Goal: Communication & Community: Answer question/provide support

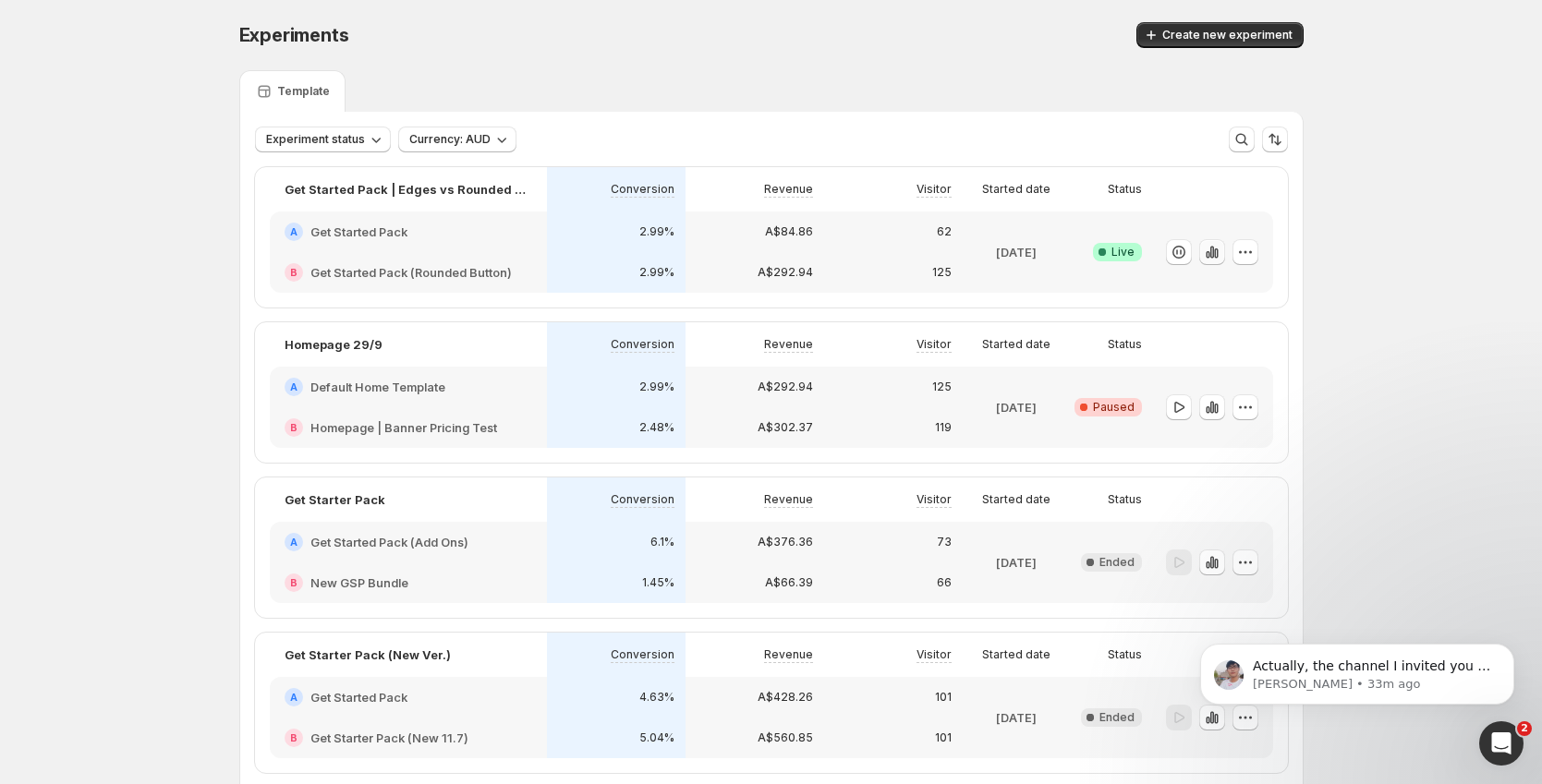
click at [1213, 256] on icon "button" at bounding box center [1211, 251] width 4 height 12
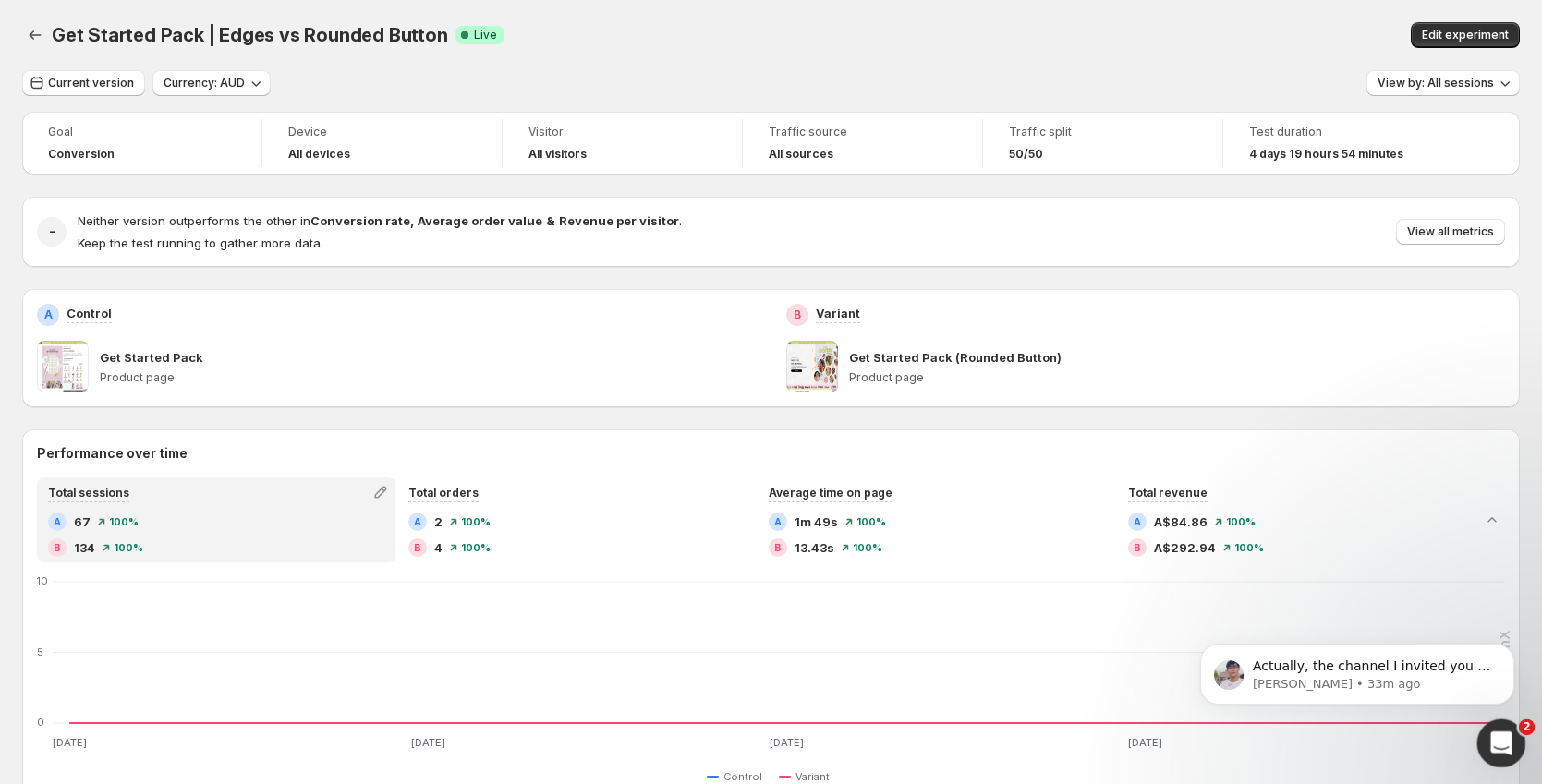
click at [1498, 742] on icon "Open Intercom Messenger" at bounding box center [1499, 741] width 31 height 31
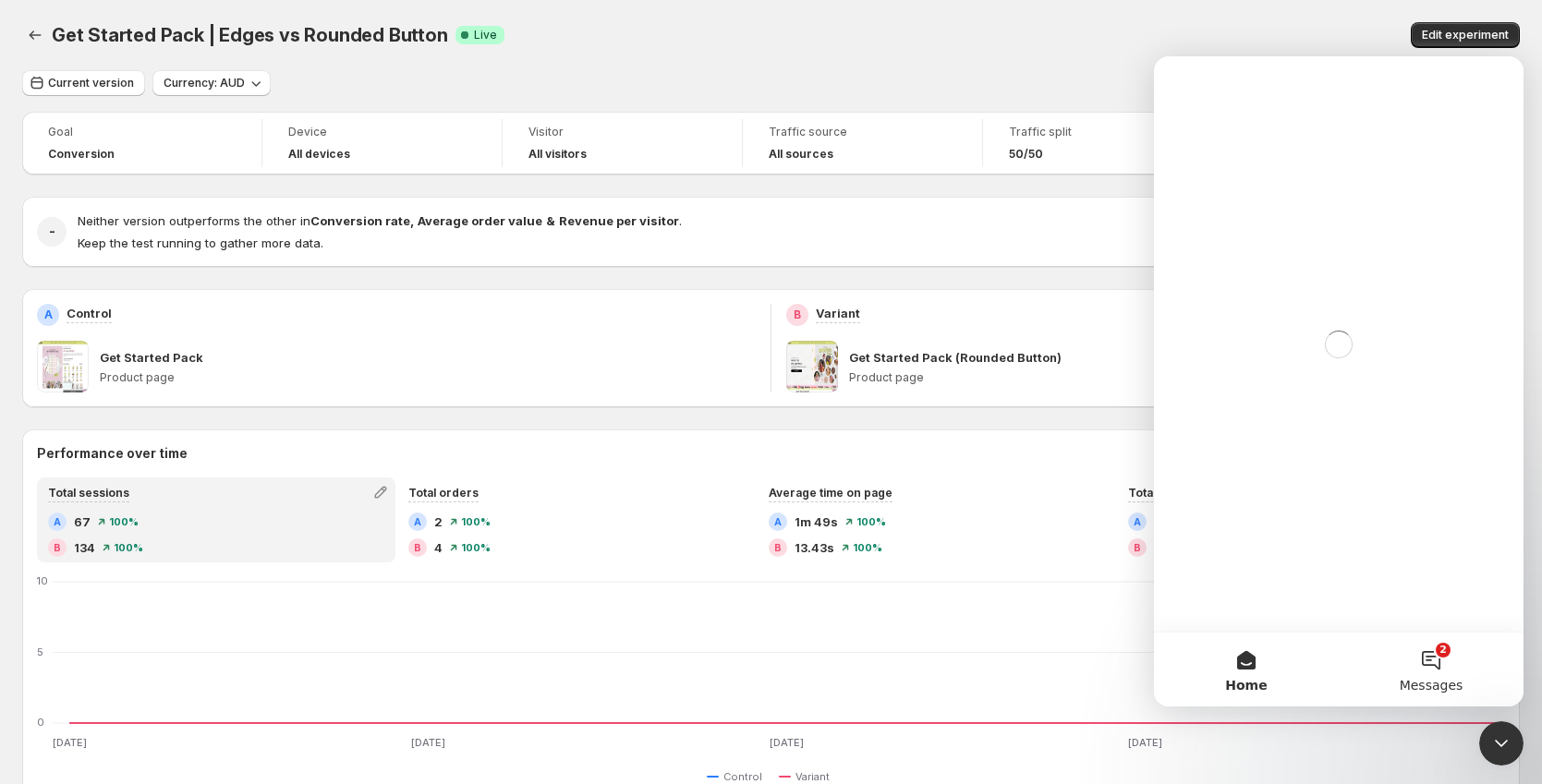
click at [1437, 673] on button "2 Messages" at bounding box center [1430, 669] width 184 height 74
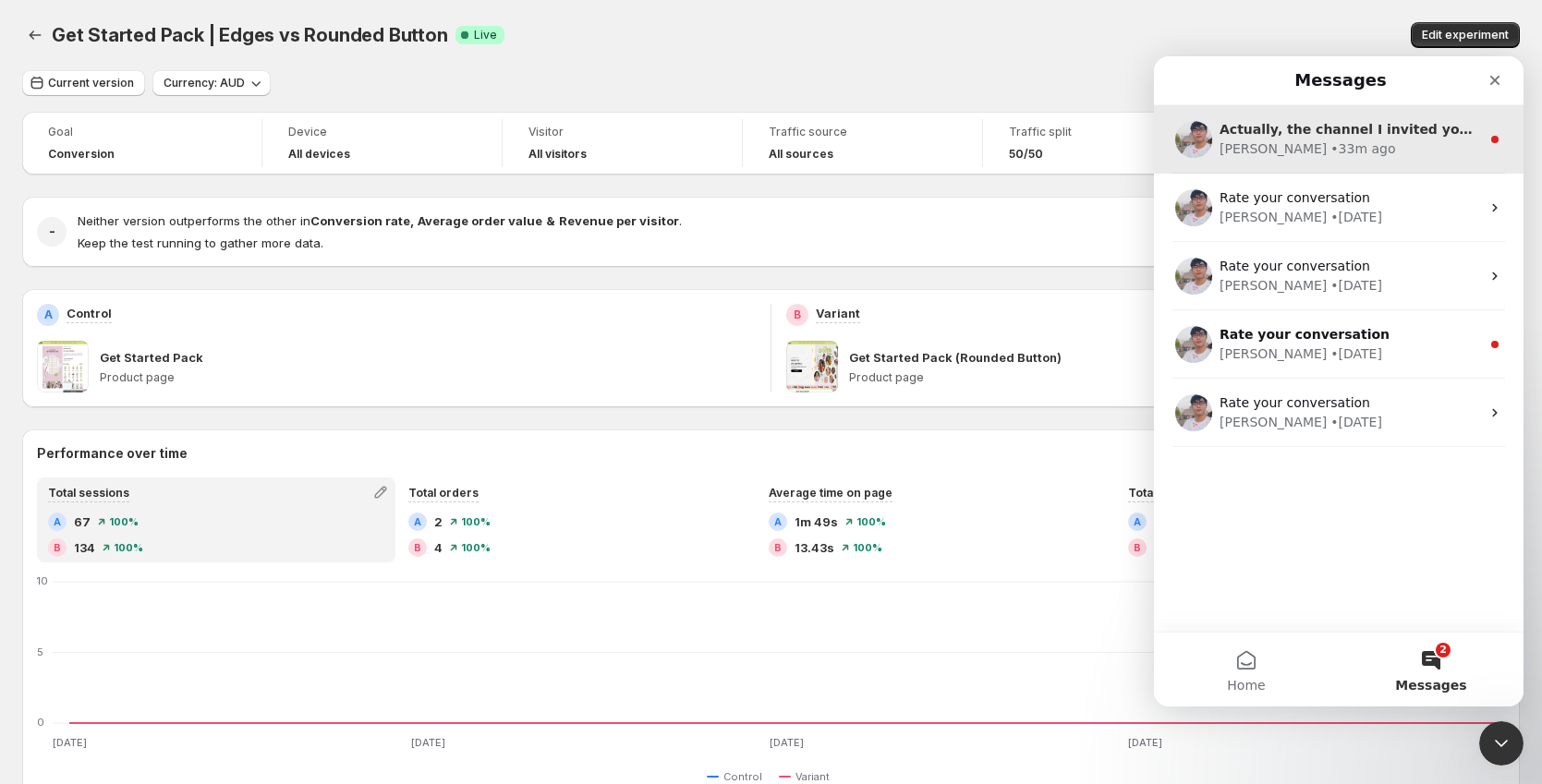
click at [1416, 143] on div "[PERSON_NAME] • 33m ago" at bounding box center [1349, 150] width 260 height 20
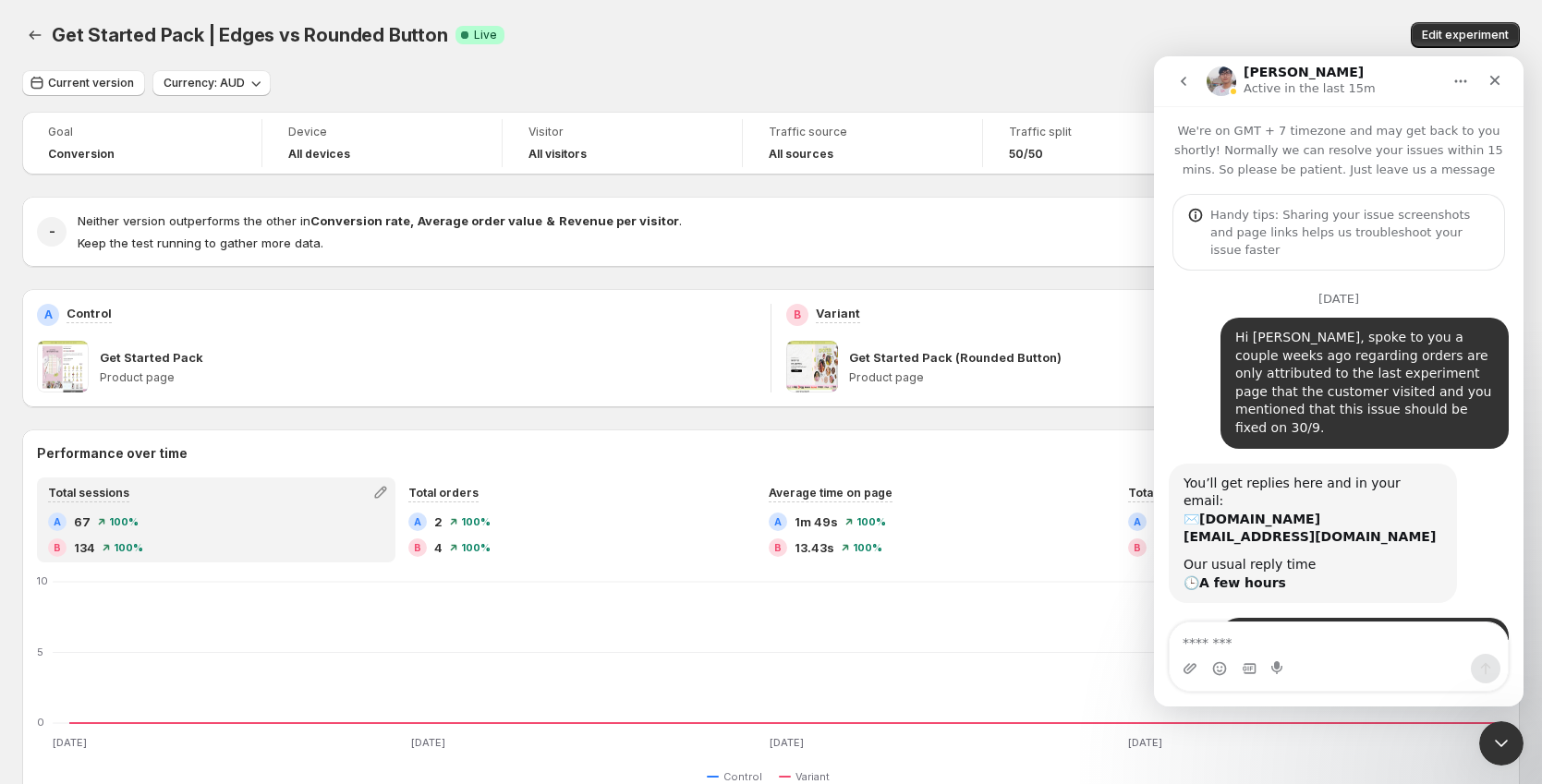
scroll to position [3, 0]
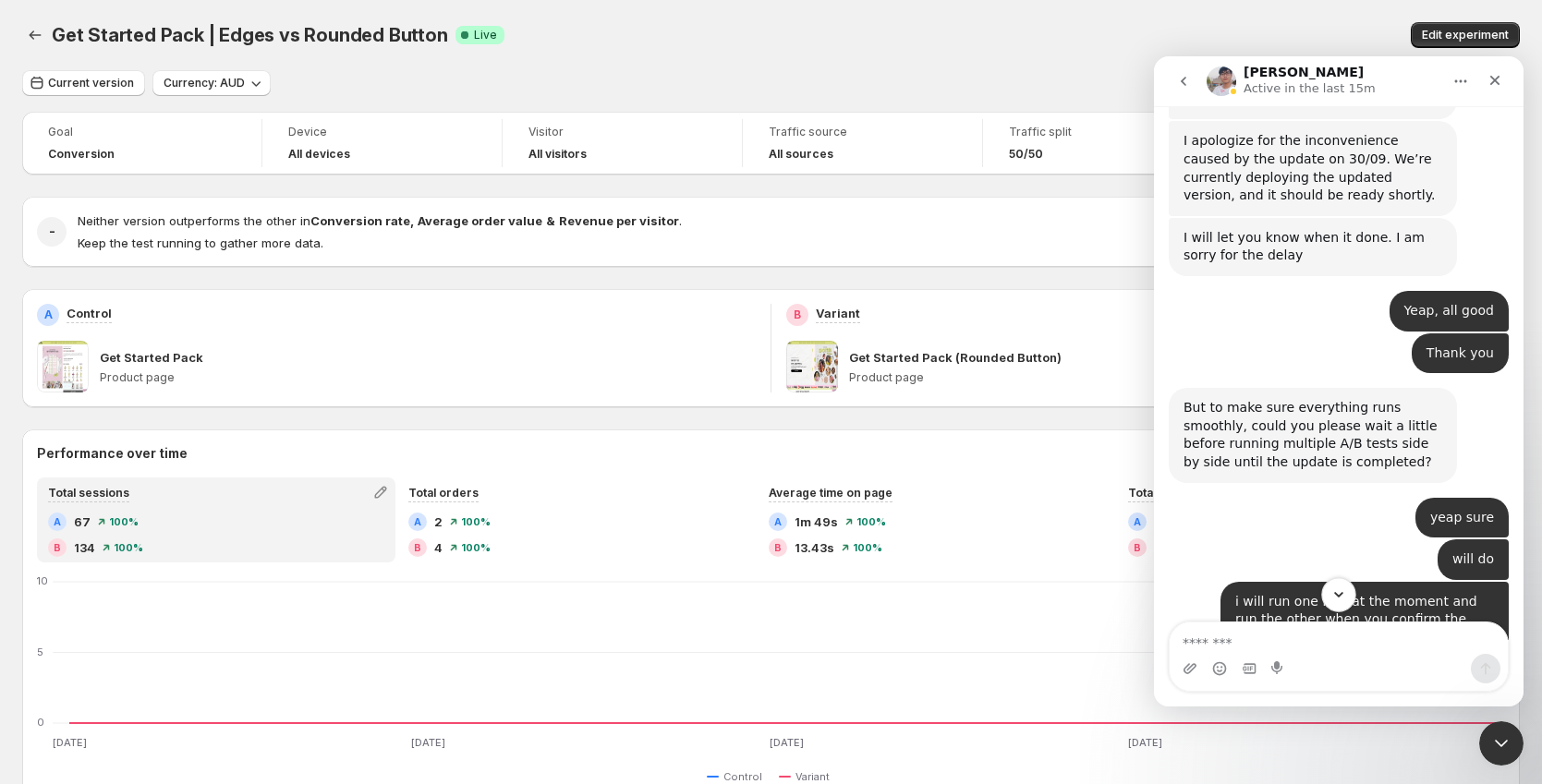
click at [1339, 591] on icon "Scroll to bottom" at bounding box center [1338, 594] width 17 height 17
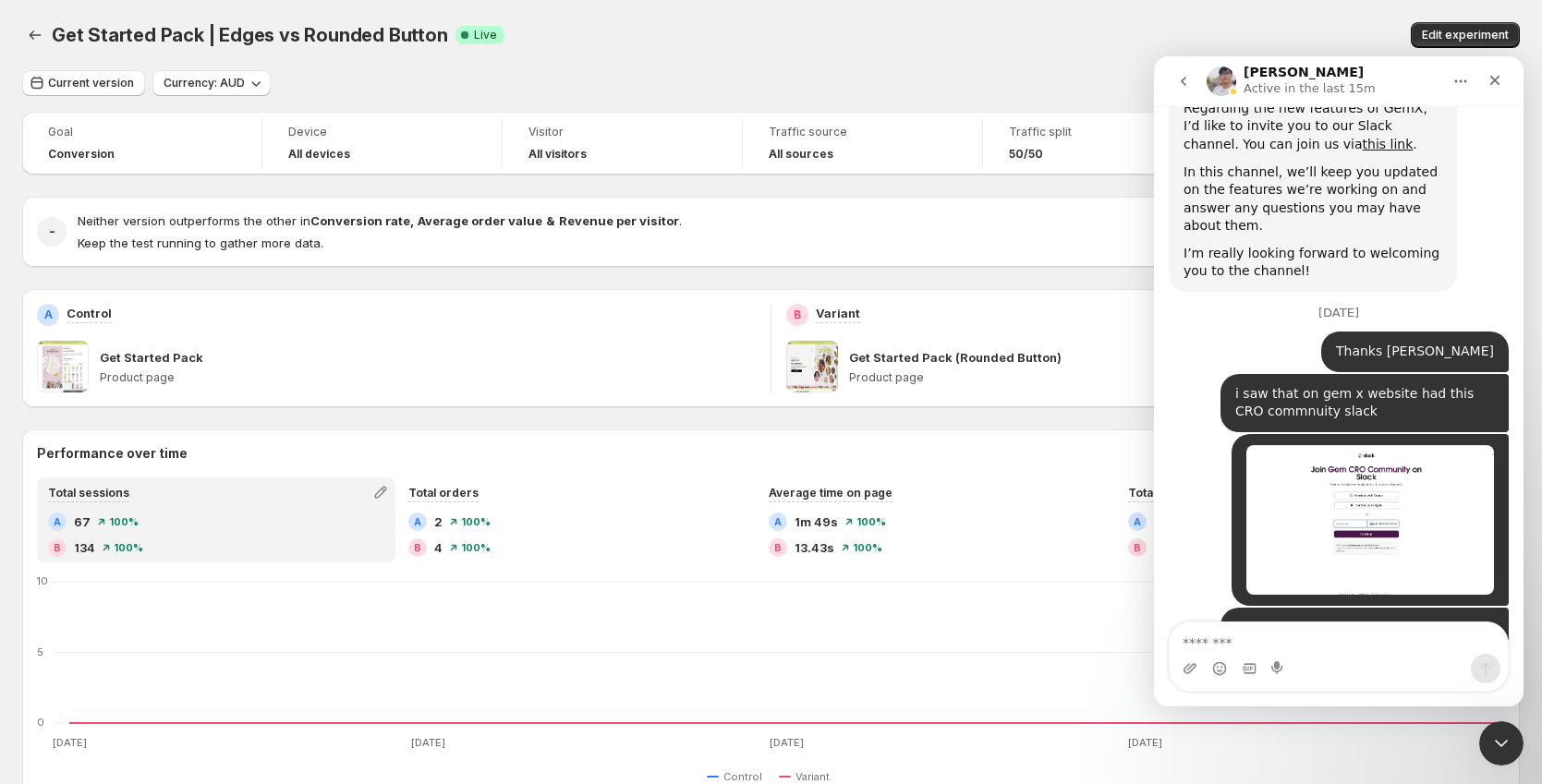
scroll to position [3722, 0]
click at [1343, 650] on textarea "Message…" at bounding box center [1338, 638] width 338 height 32
type textarea "**********"
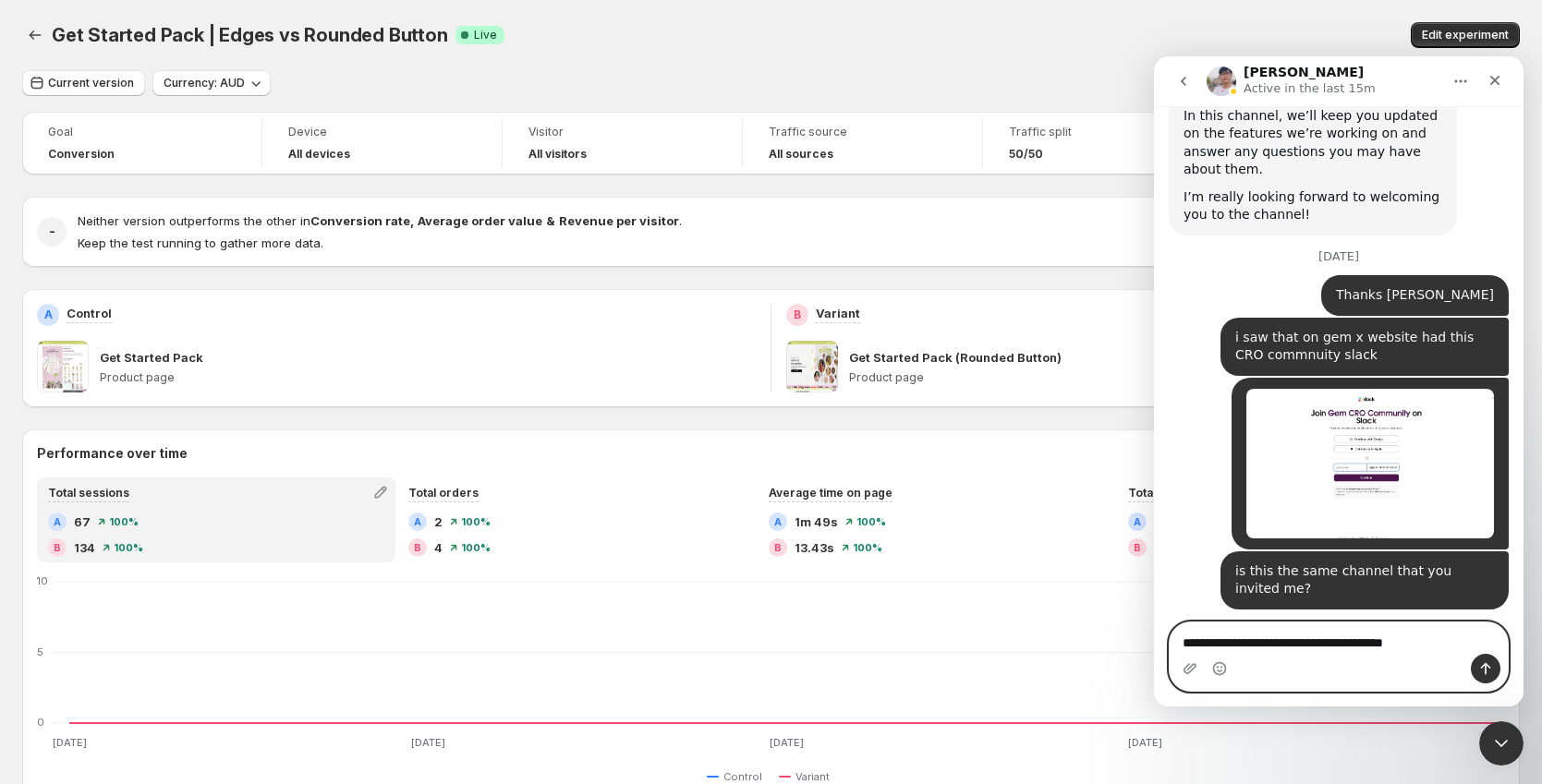
type textarea "**********"
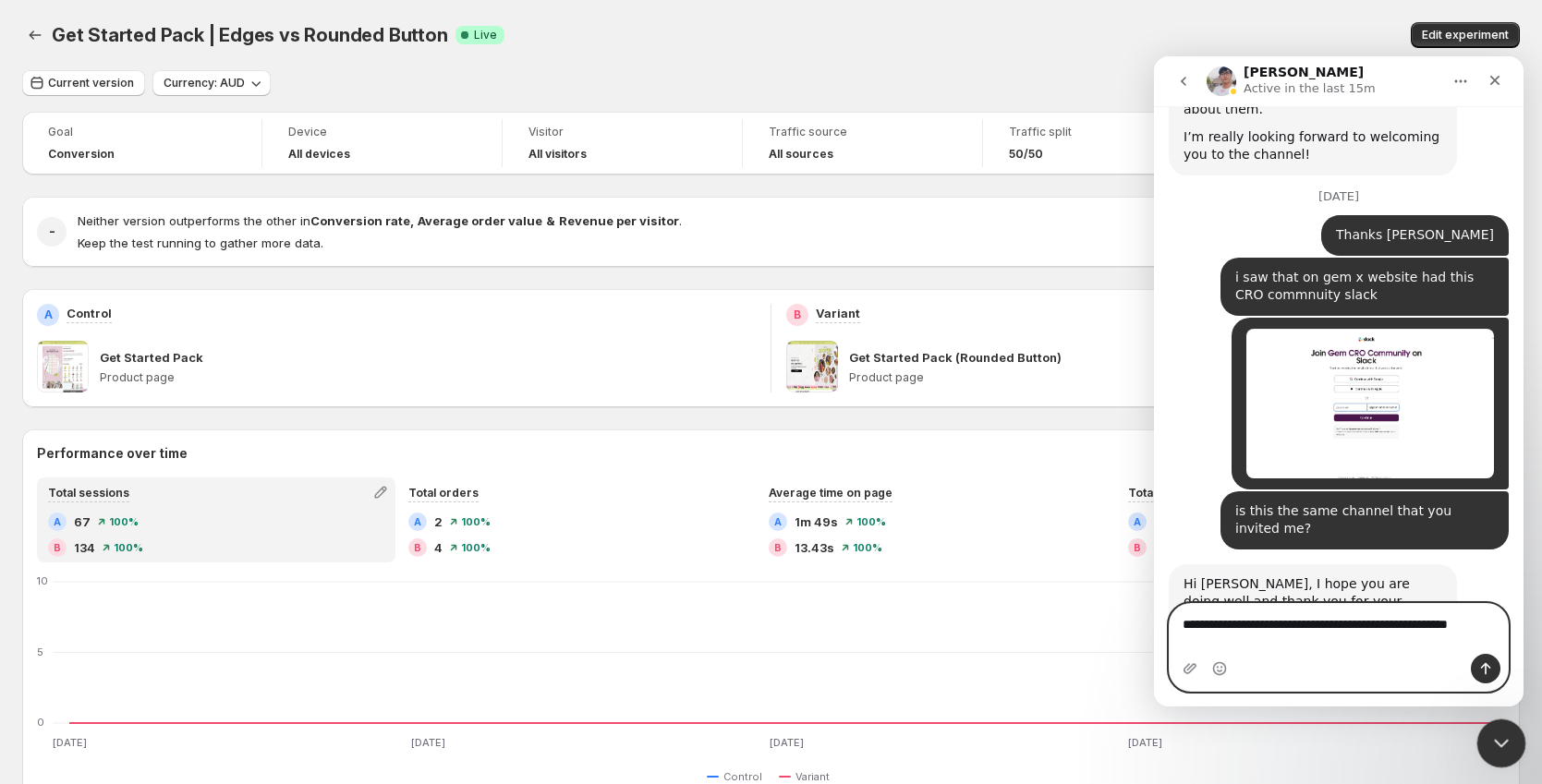
scroll to position [3856, 0]
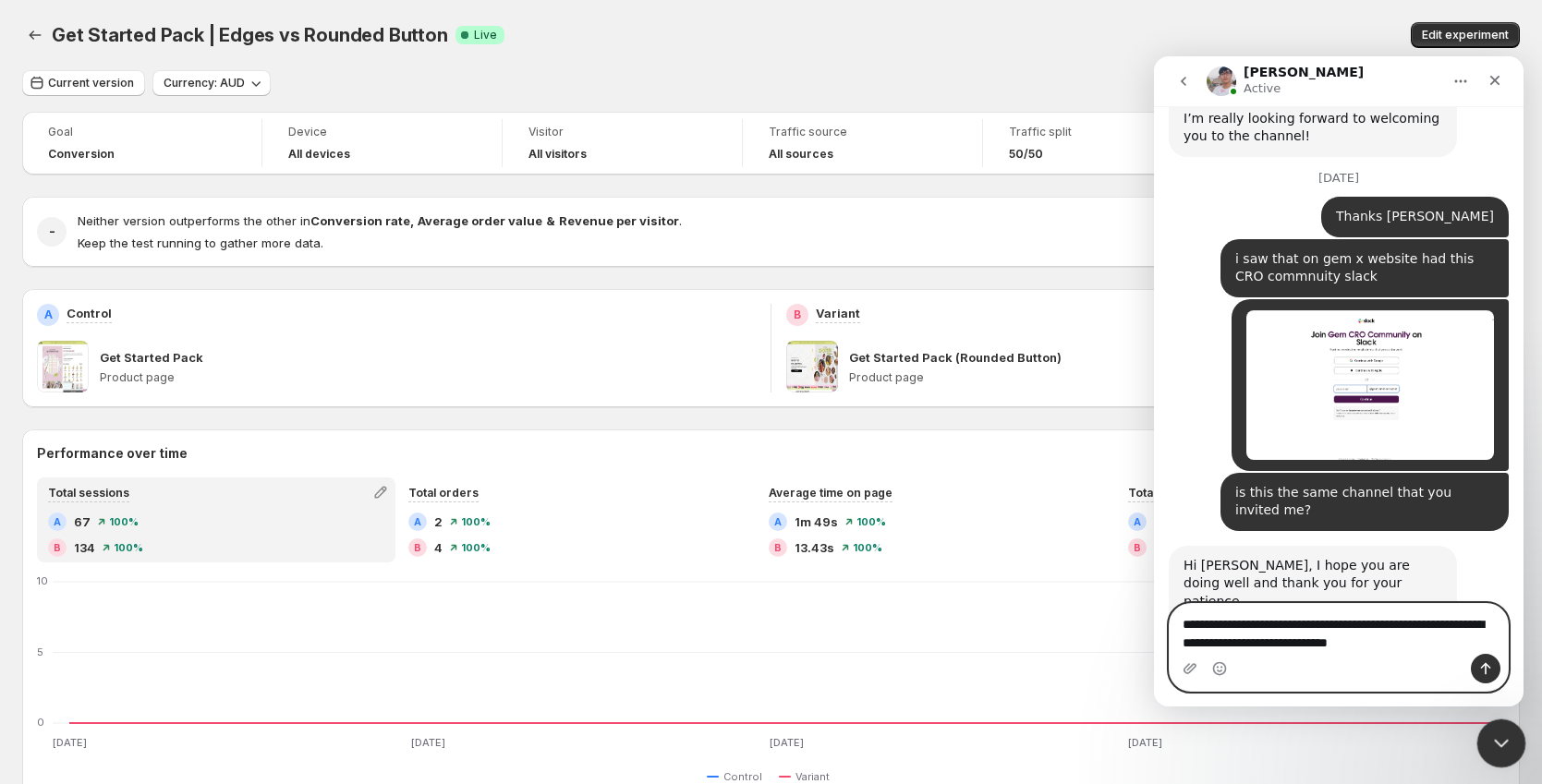
type textarea "**********"
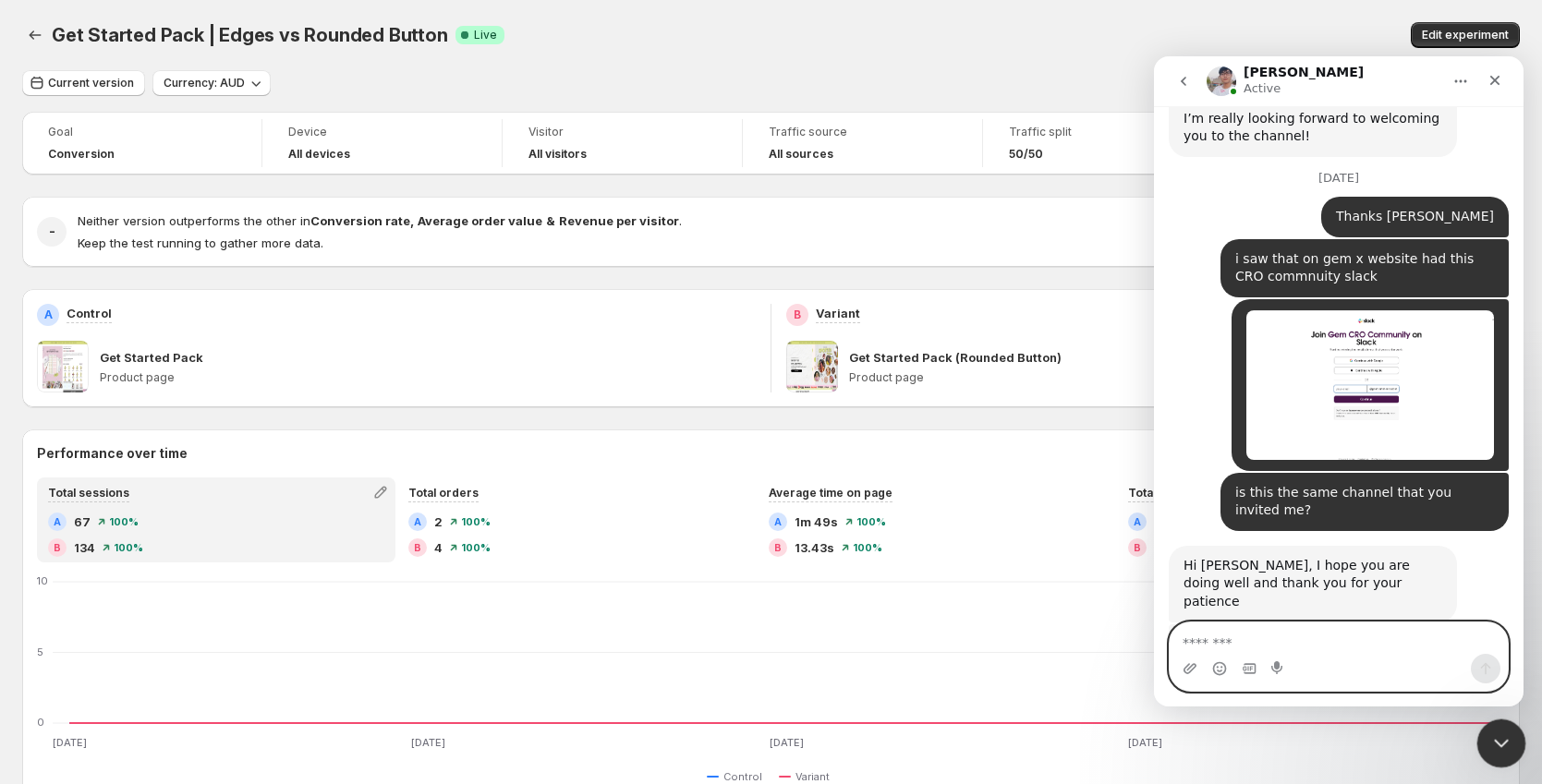
scroll to position [3916, 0]
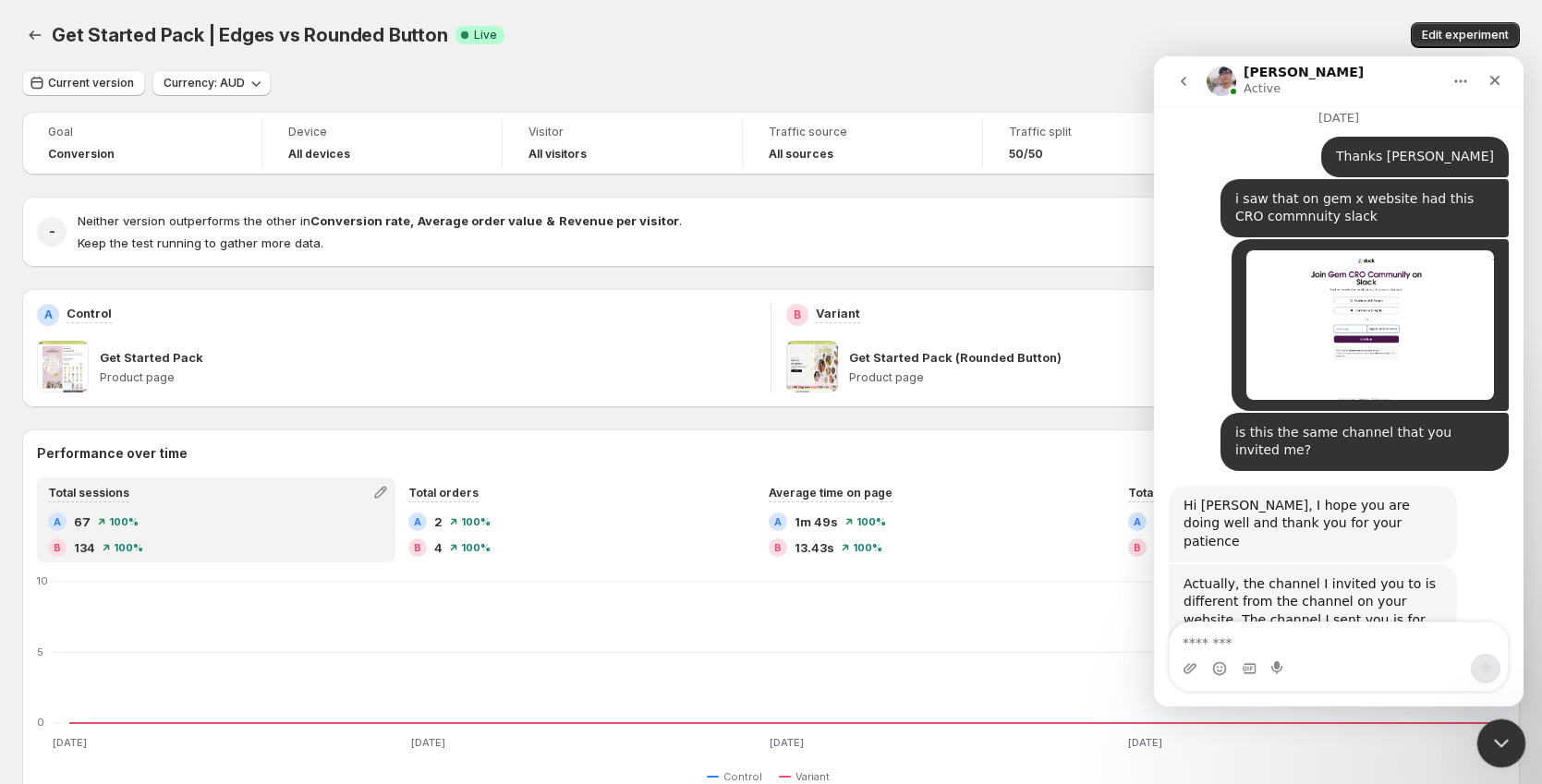
click at [1490, 737] on icon "Close Intercom Messenger" at bounding box center [1498, 741] width 22 height 22
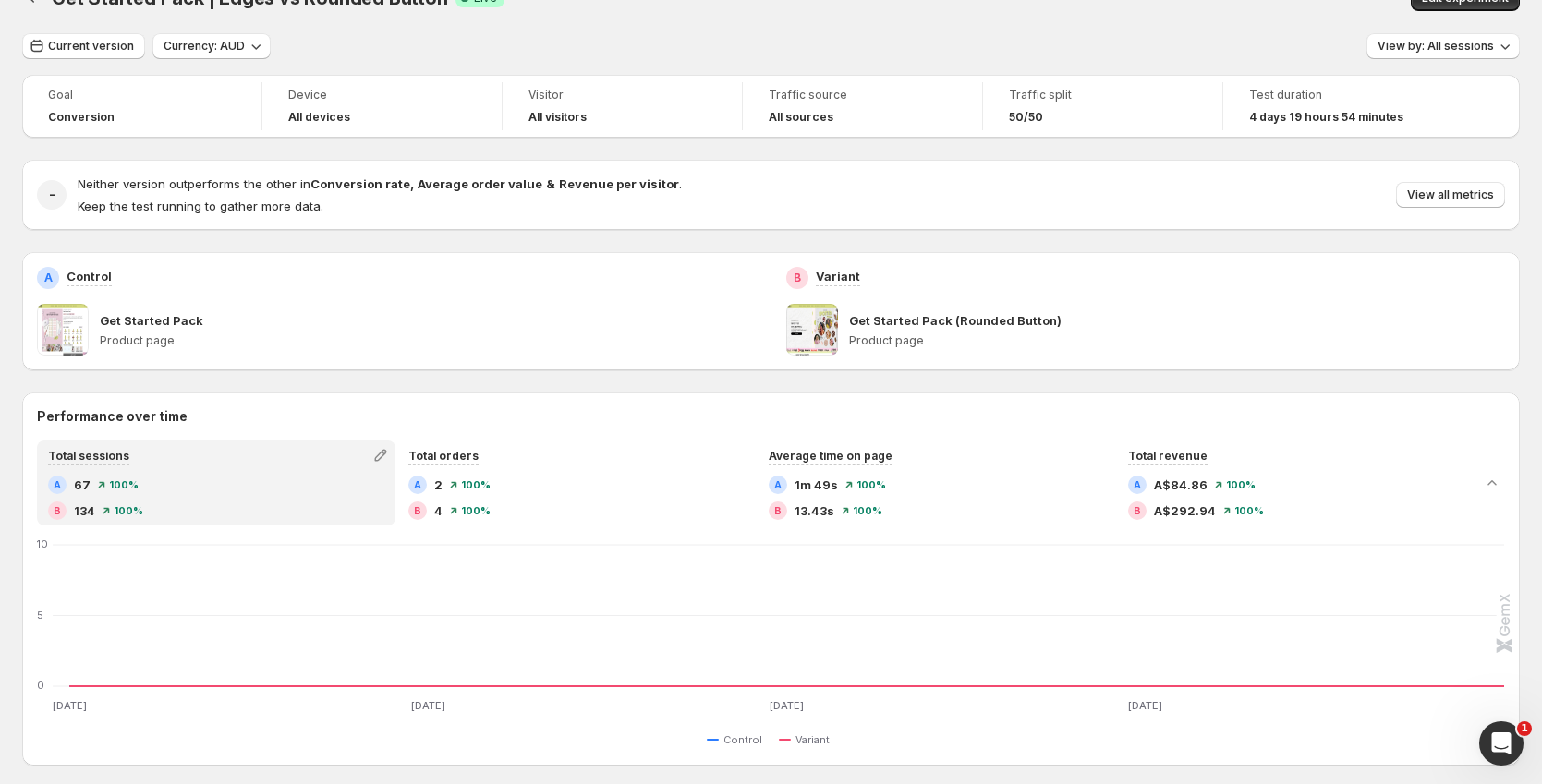
scroll to position [0, 0]
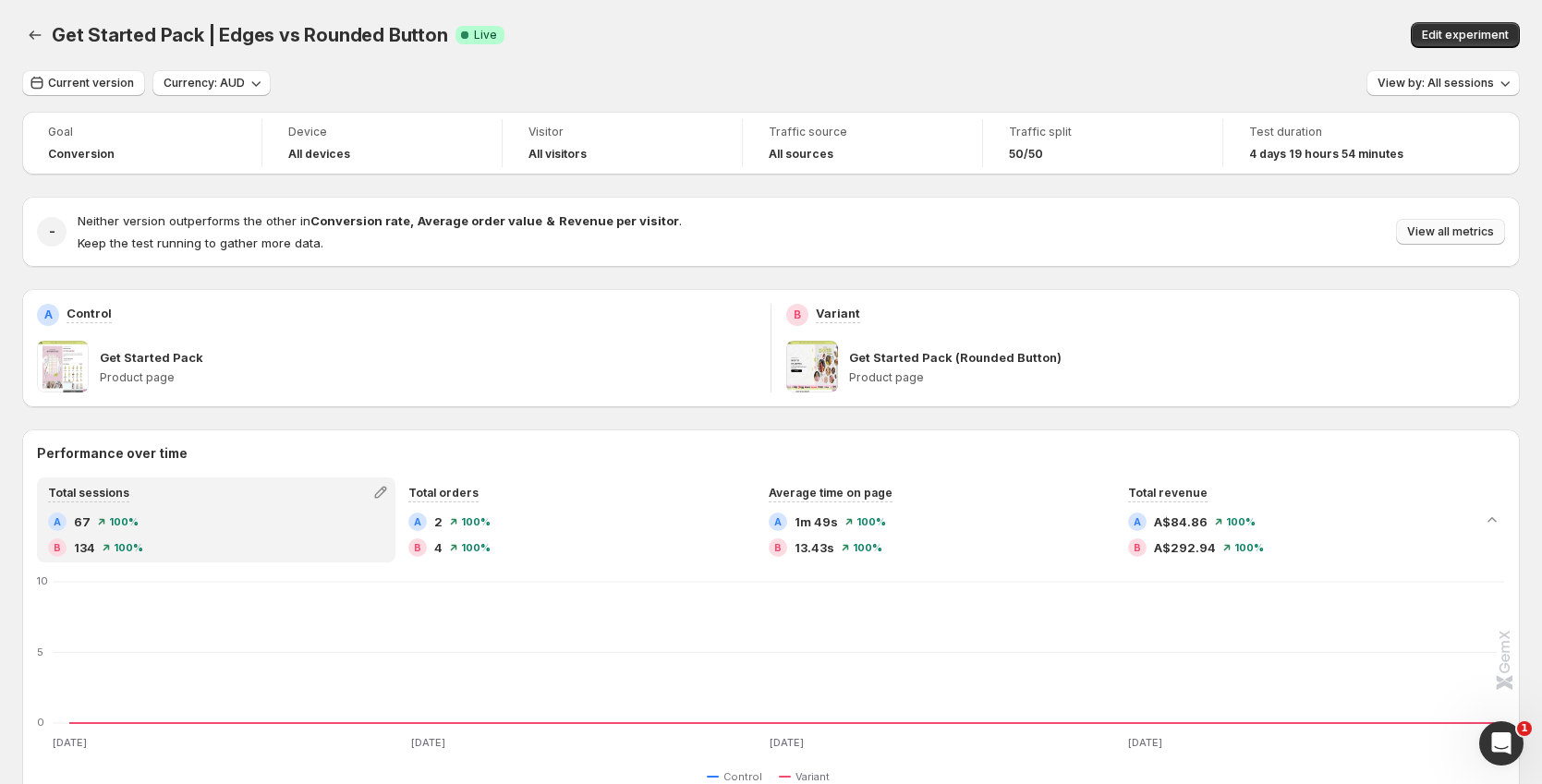
click at [1446, 235] on span "View all metrics" at bounding box center [1450, 231] width 87 height 15
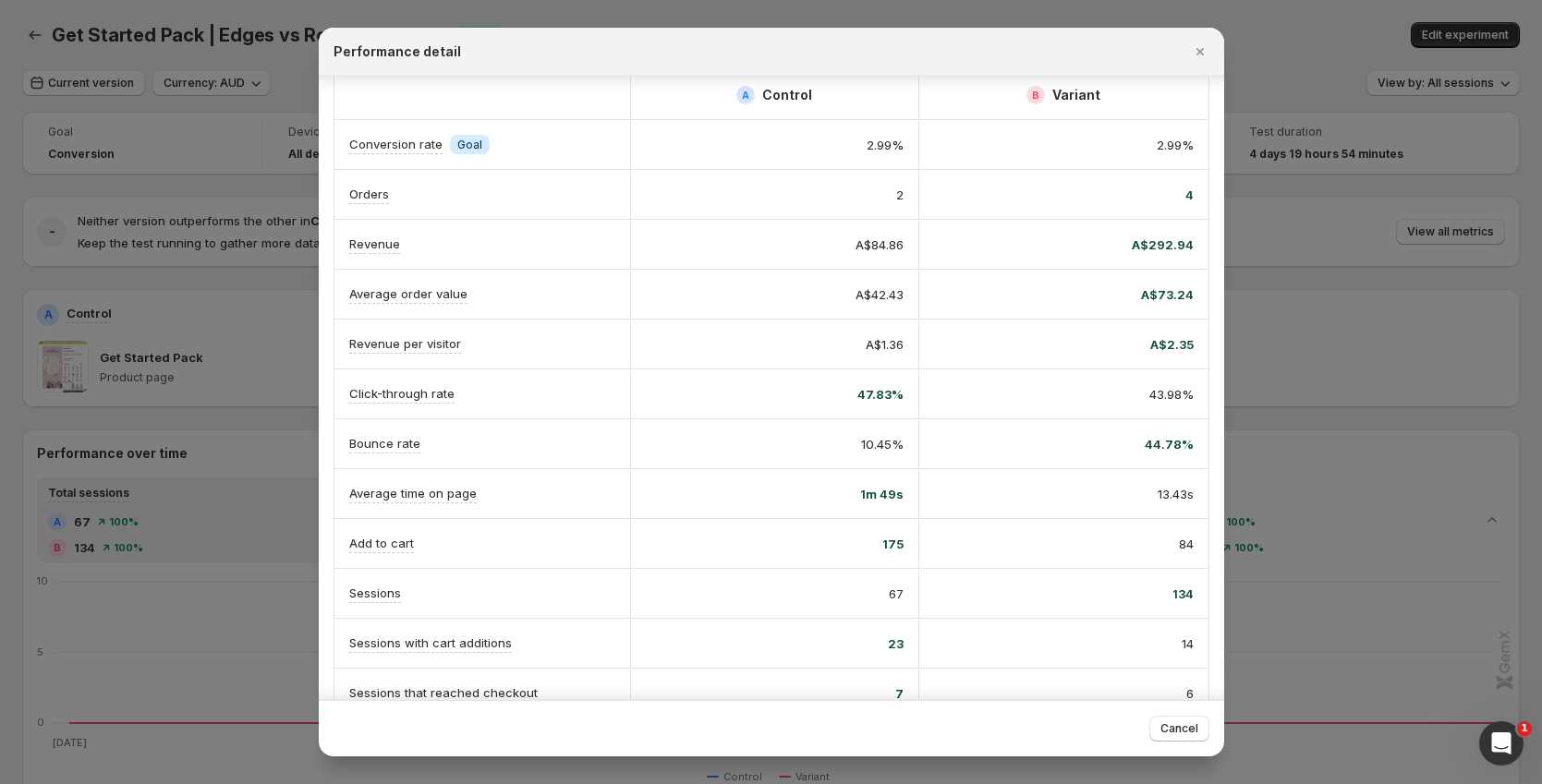
scroll to position [25, 0]
drag, startPoint x: 1137, startPoint y: 445, endPoint x: 1176, endPoint y: 444, distance: 39.0
click at [1176, 444] on div "44.78%" at bounding box center [1063, 440] width 259 height 19
click at [1200, 444] on div "A Control B Variant Conversion rate Info Goal 2.99% 2.99% Orders 2 4 Revenue A$…" at bounding box center [771, 465] width 905 height 827
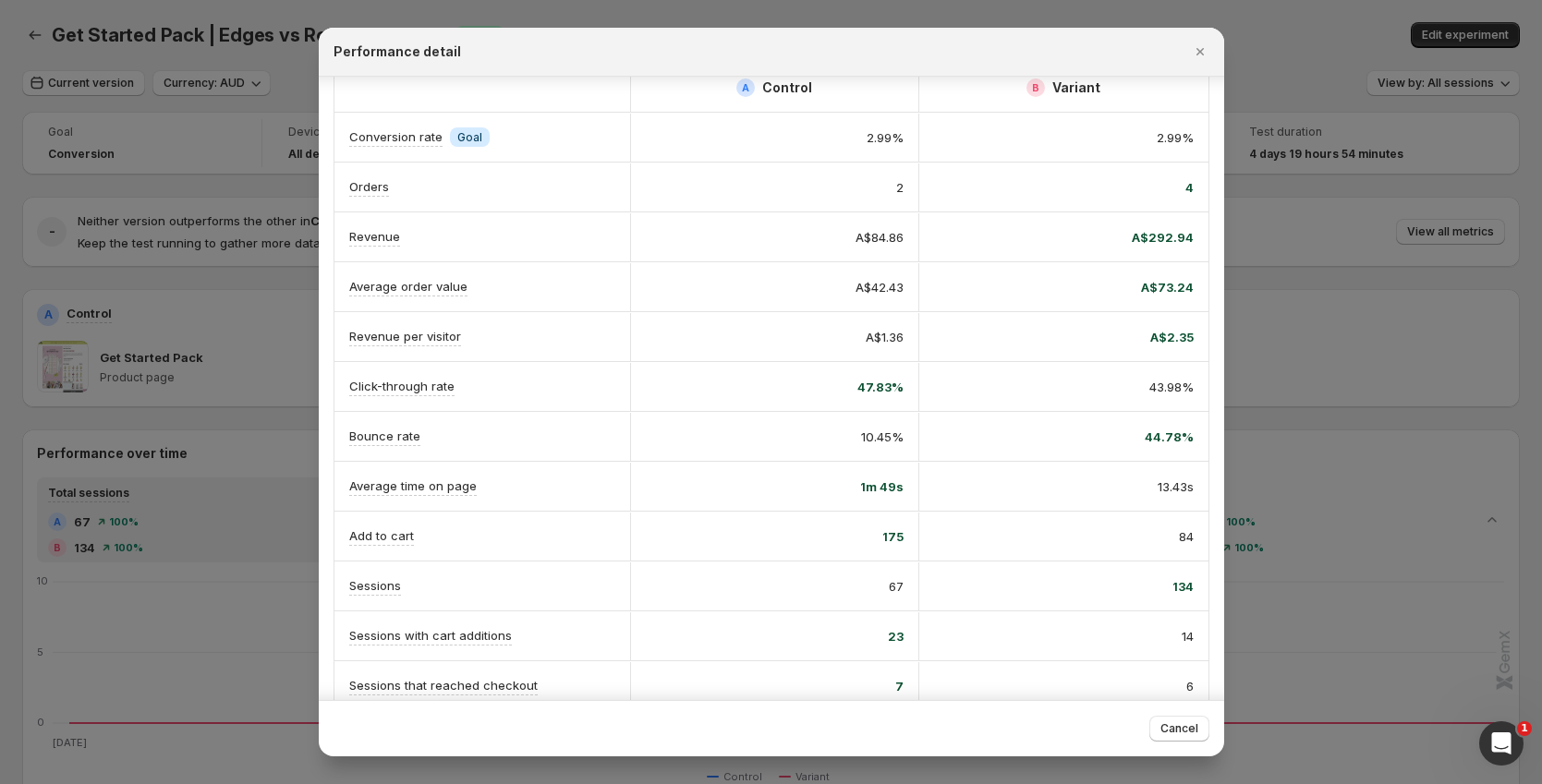
scroll to position [33, 0]
click at [293, 78] on div at bounding box center [771, 392] width 1542 height 784
